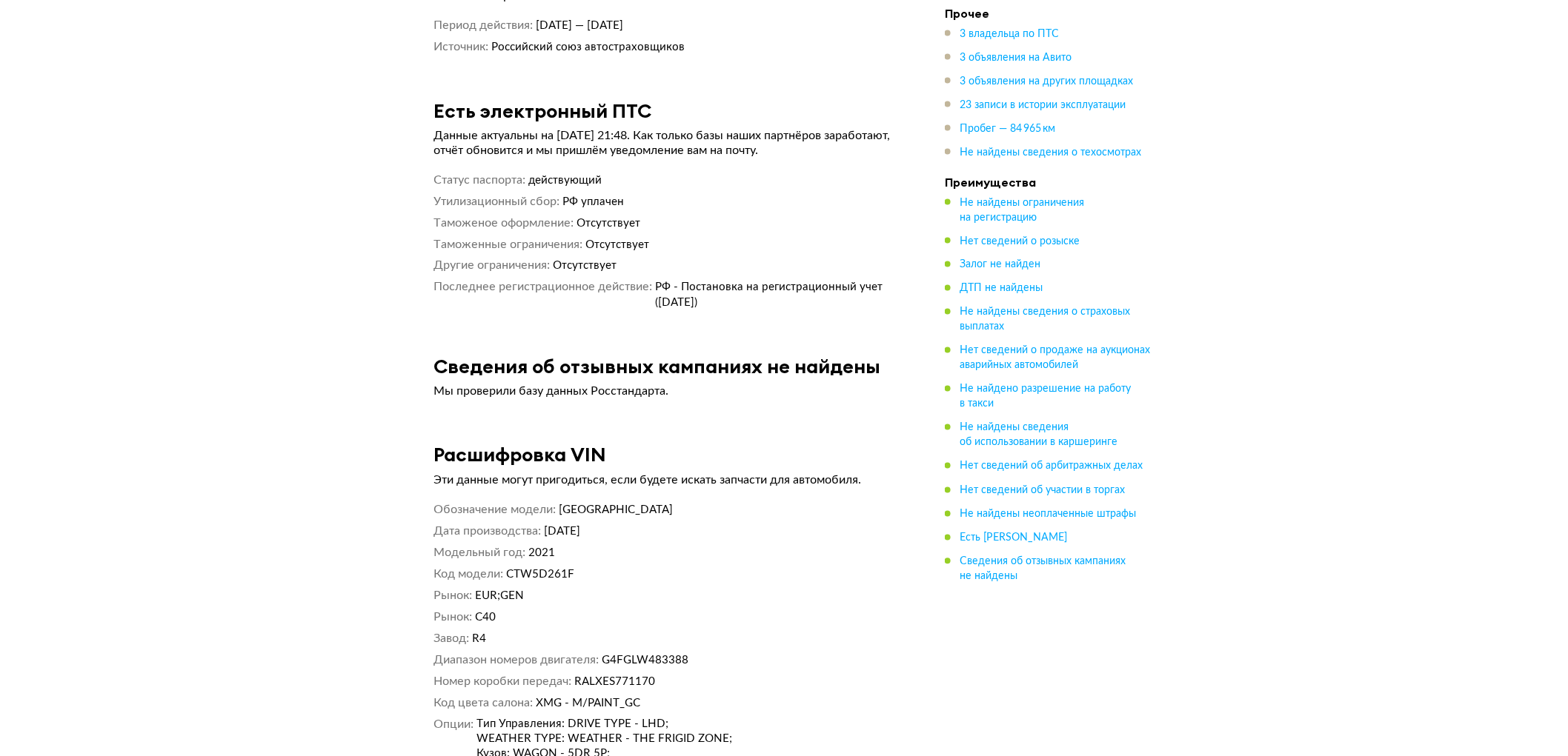
scroll to position [8478, 0]
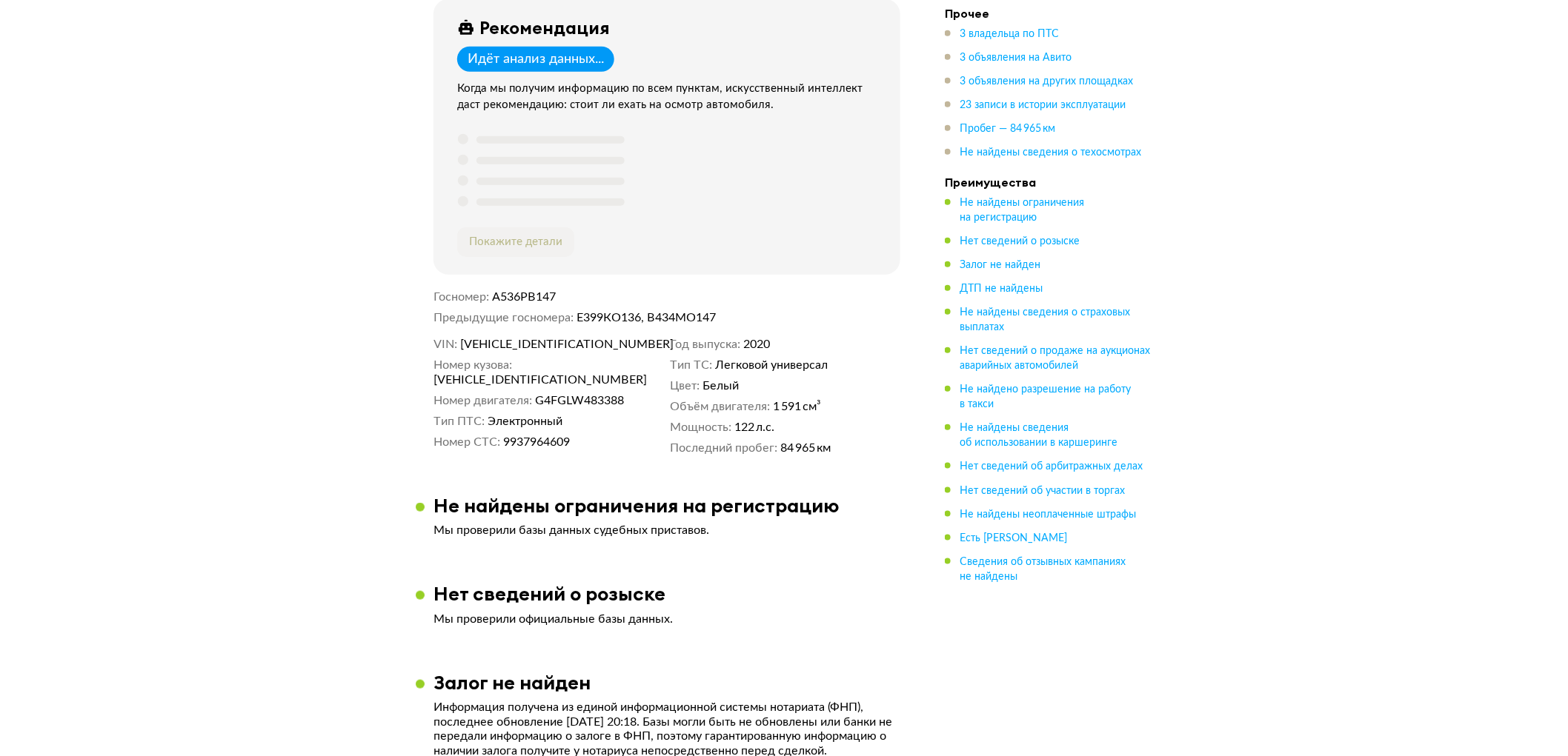
scroll to position [575, 0]
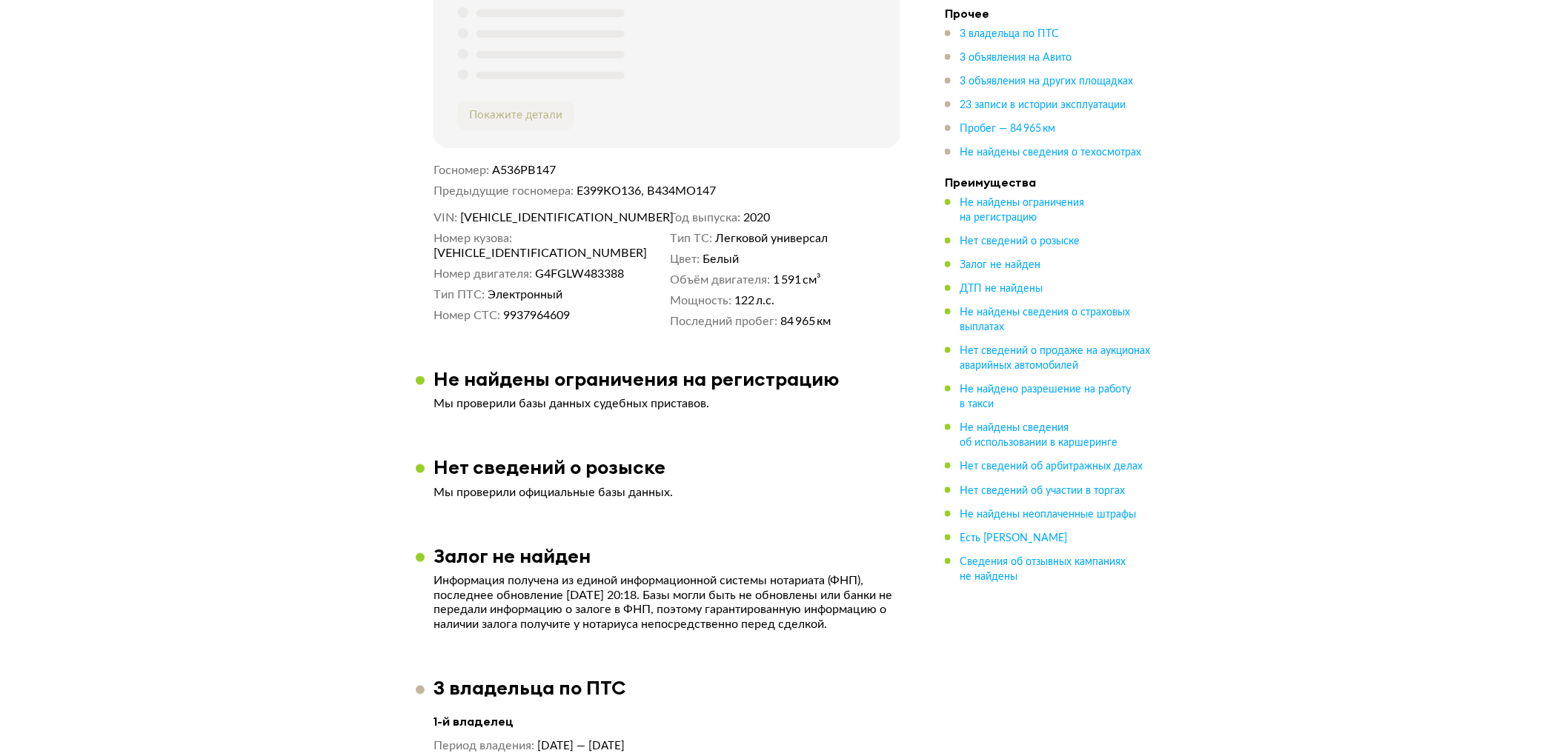
click at [535, 171] on span "А536РВ147" at bounding box center [524, 170] width 64 height 12
copy span "А536РВ147"
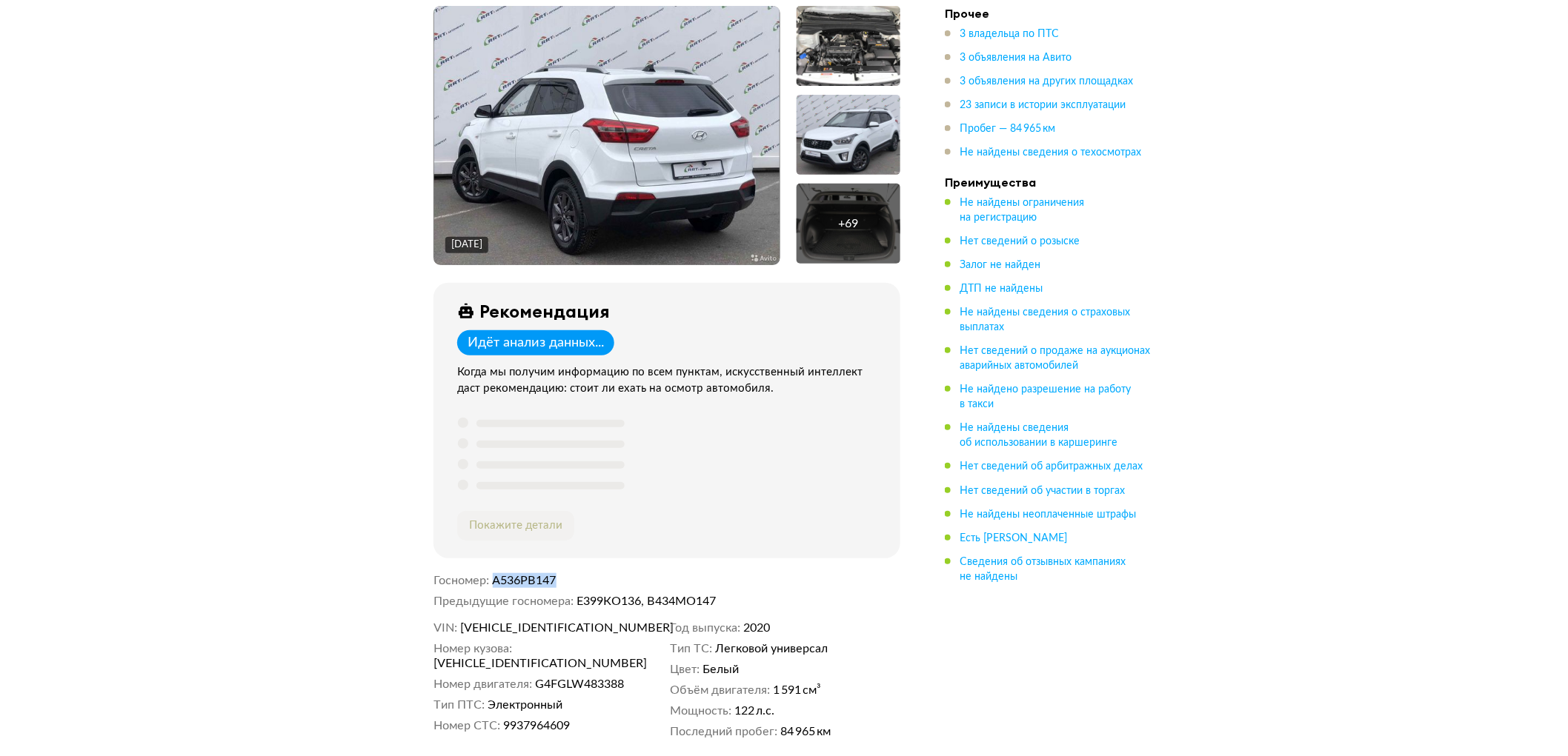
scroll to position [0, 0]
